Goal: Communication & Community: Share content

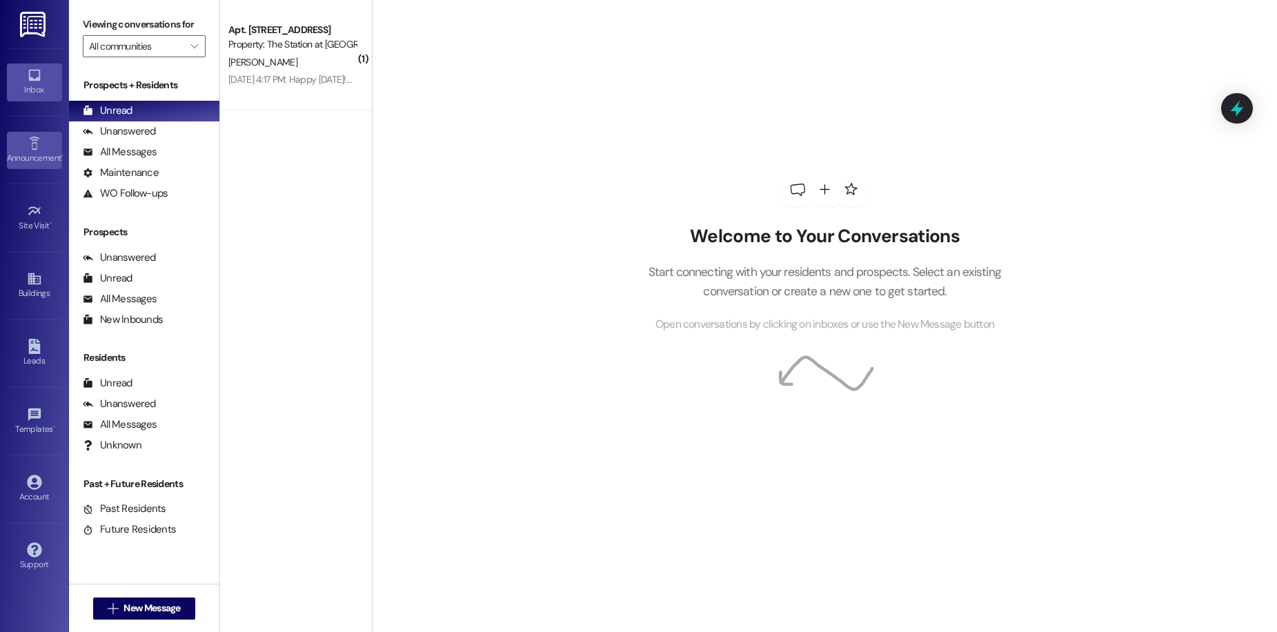
click at [36, 156] on div "Announcement •" at bounding box center [34, 158] width 69 height 14
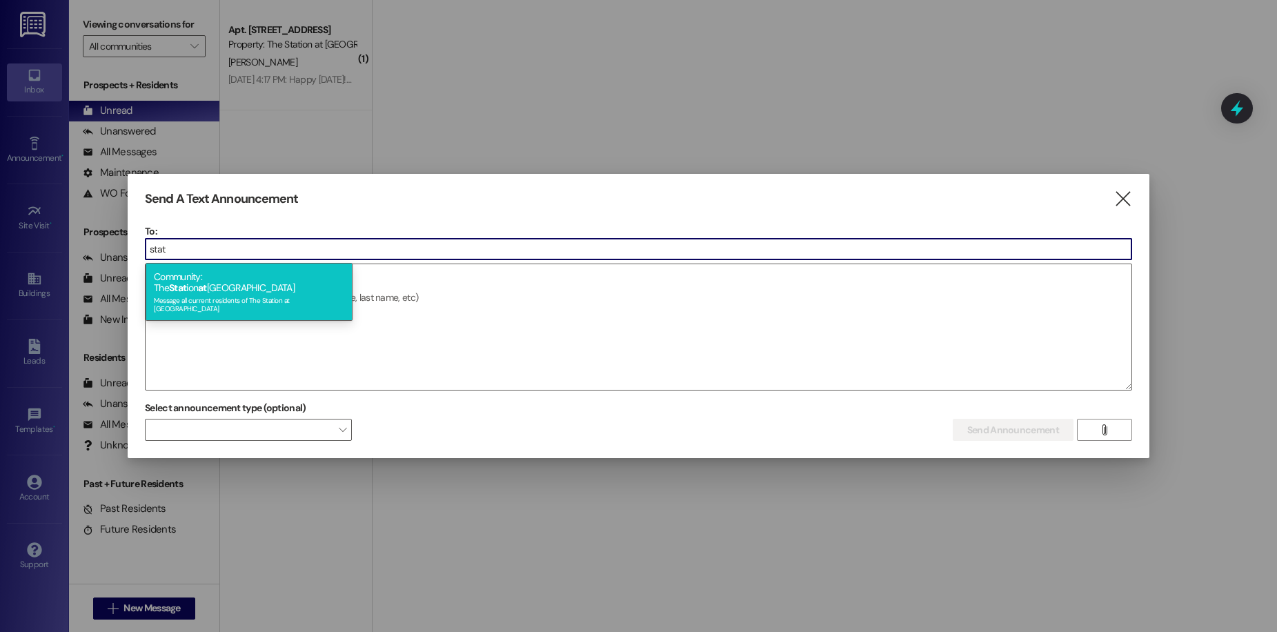
type input "stat"
click at [271, 282] on div "Community: The Stat ion at [GEOGRAPHIC_DATA] Message all current residents of […" at bounding box center [249, 292] width 207 height 58
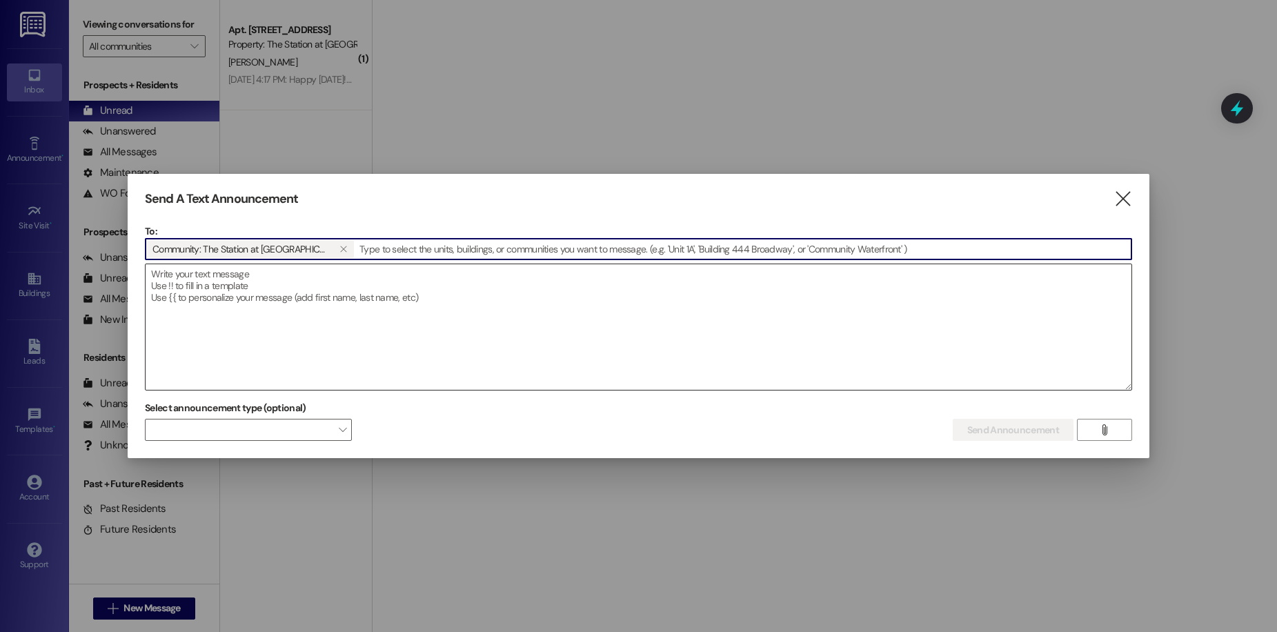
click at [271, 285] on textarea at bounding box center [639, 327] width 986 height 126
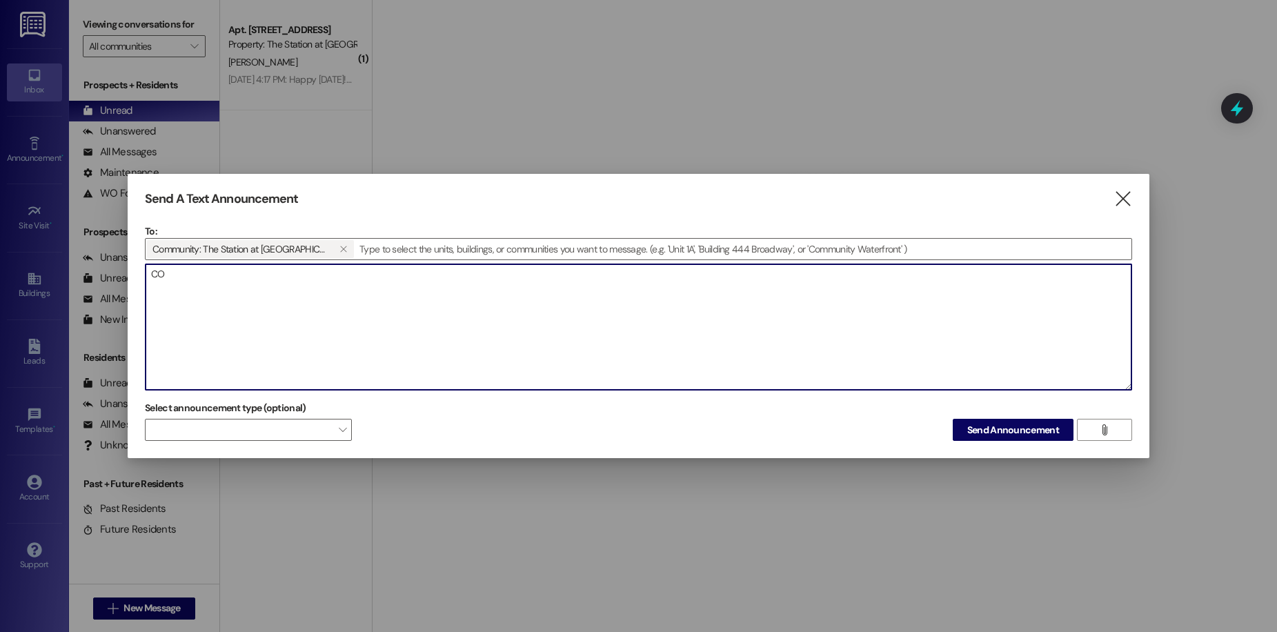
type textarea "C"
type textarea "STOP BY FOR A FREE PRETZEL!"
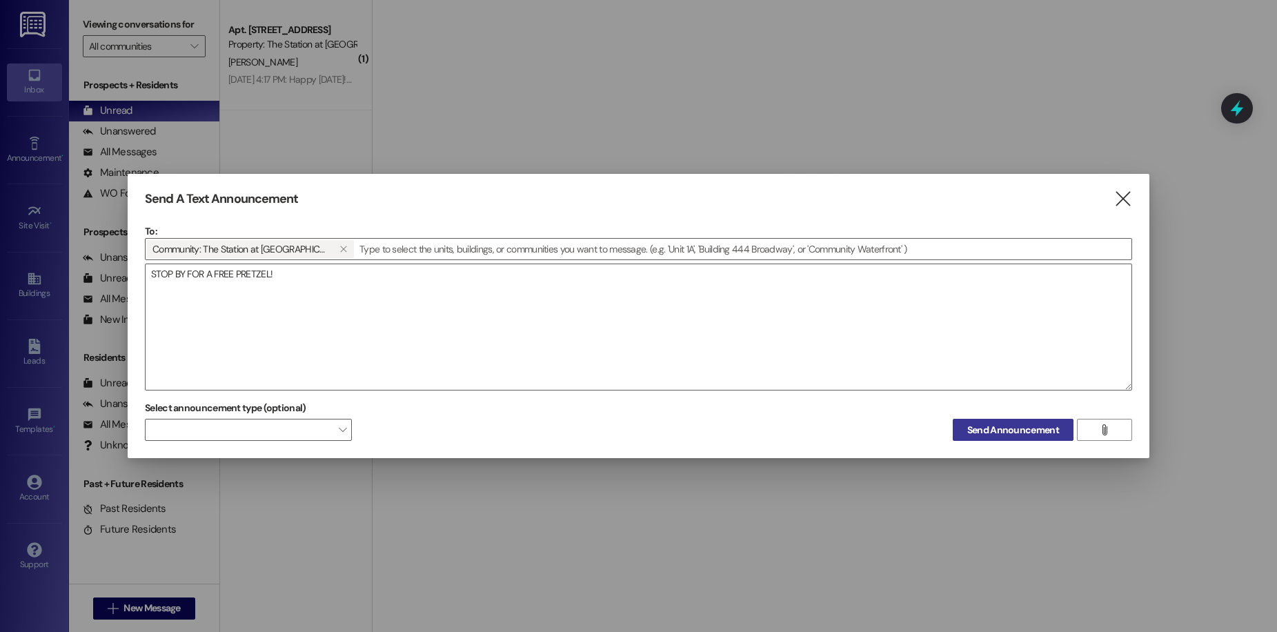
click at [985, 431] on span "Send Announcement" at bounding box center [1013, 430] width 92 height 14
